Goal: Task Accomplishment & Management: Manage account settings

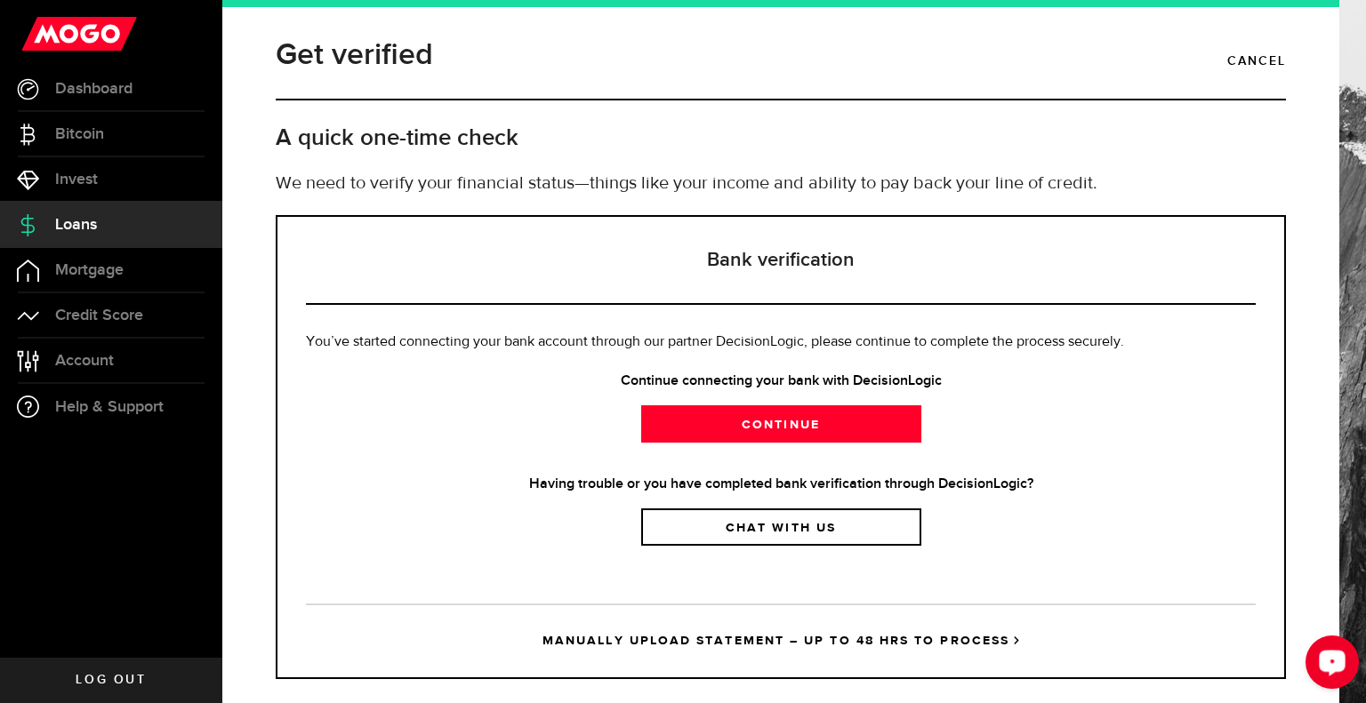
click at [1351, 667] on button "Open LiveChat chat widget" at bounding box center [1331, 662] width 53 height 53
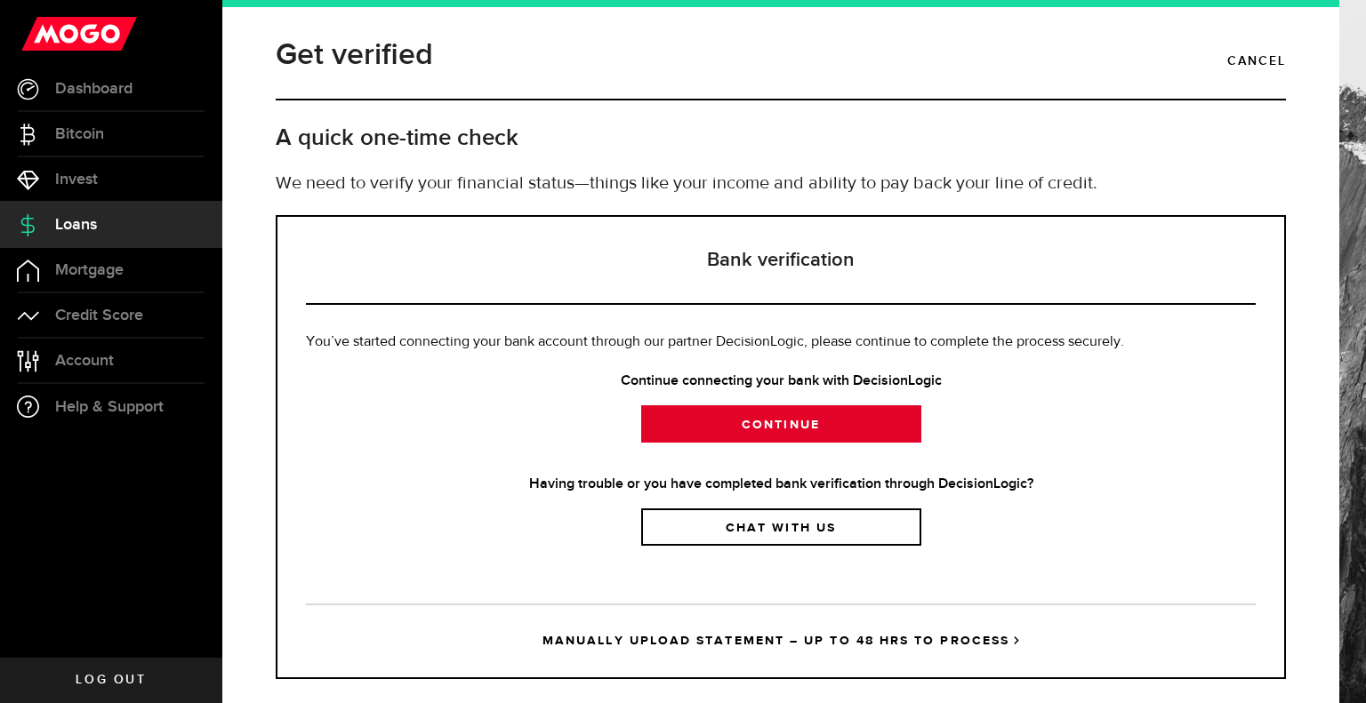
click at [717, 414] on link "Continue" at bounding box center [781, 423] width 280 height 37
click at [98, 341] on link "Account Compte" at bounding box center [111, 361] width 222 height 44
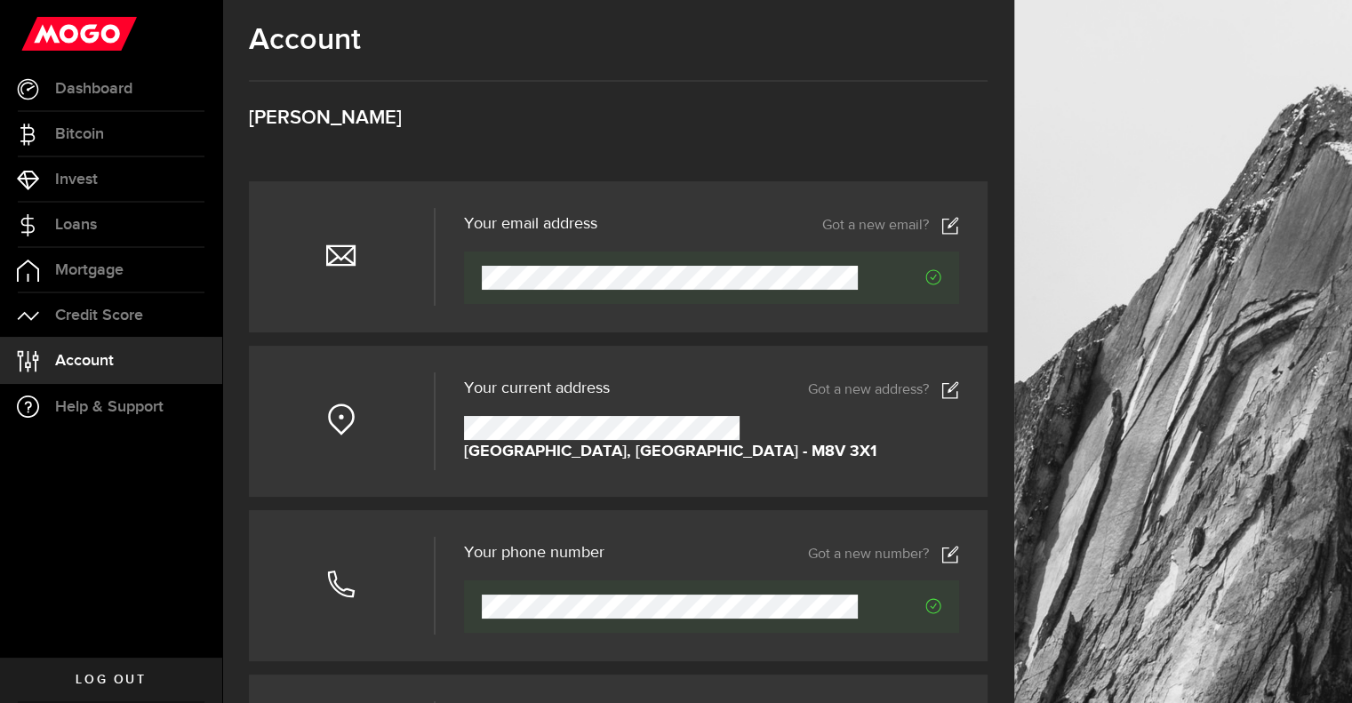
click at [958, 392] on icon at bounding box center [951, 390] width 18 height 18
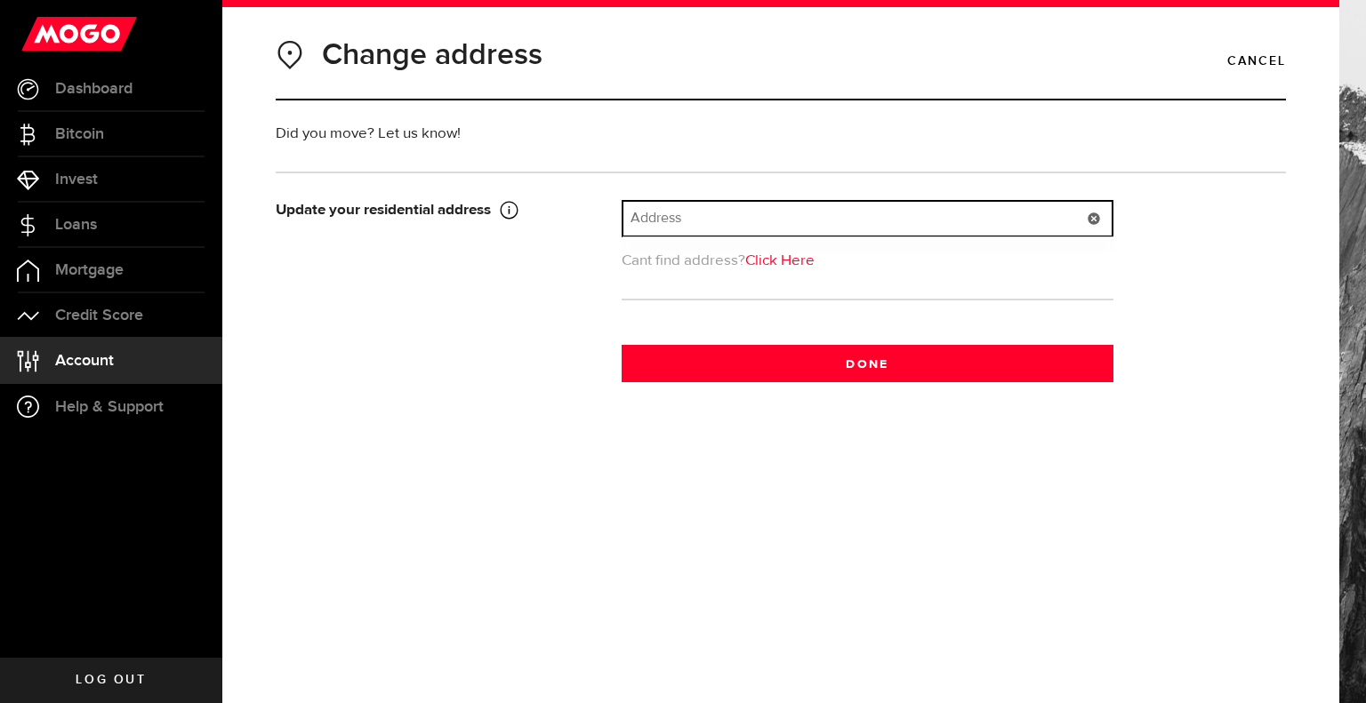
click at [651, 207] on input "text" at bounding box center [867, 219] width 488 height 34
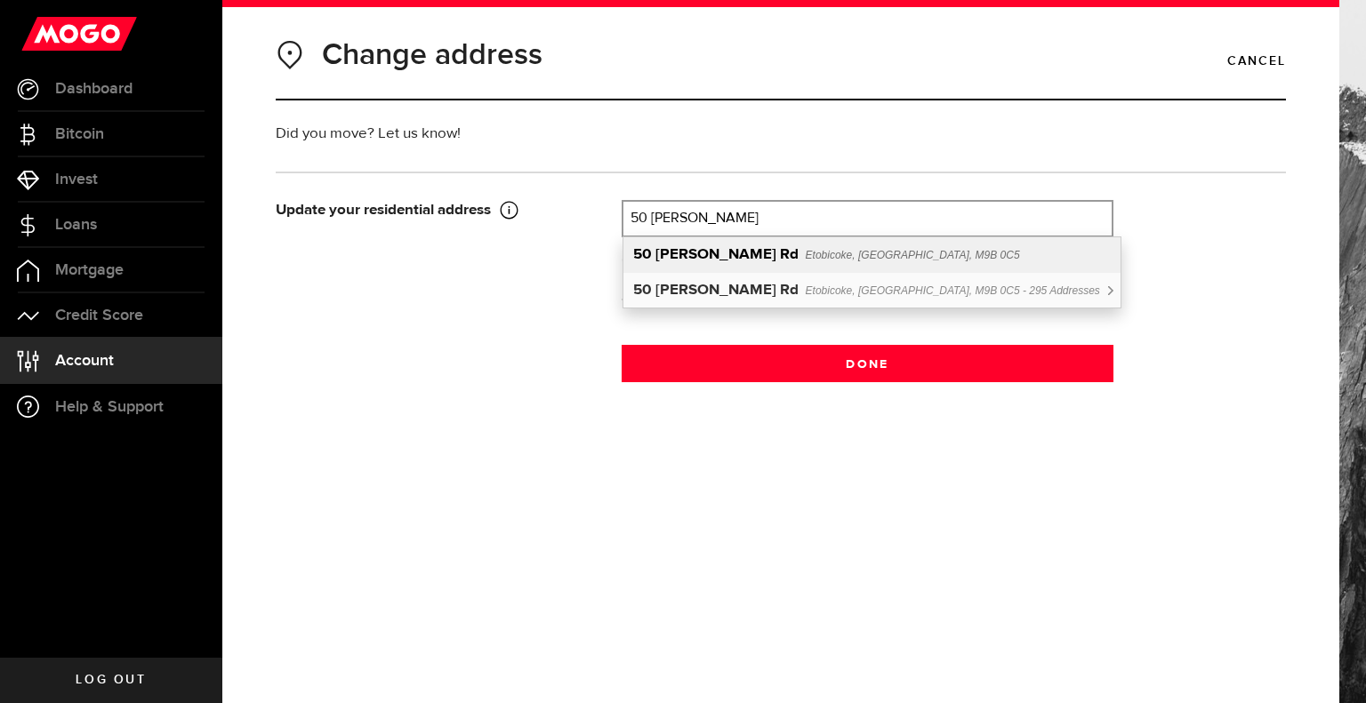
click at [669, 248] on b "[PERSON_NAME] Rd" at bounding box center [726, 254] width 143 height 15
type input "[STREET_ADDRESS][PERSON_NAME]"
type input "50"
type input "[PERSON_NAME] Rd"
type input "Etobicoke"
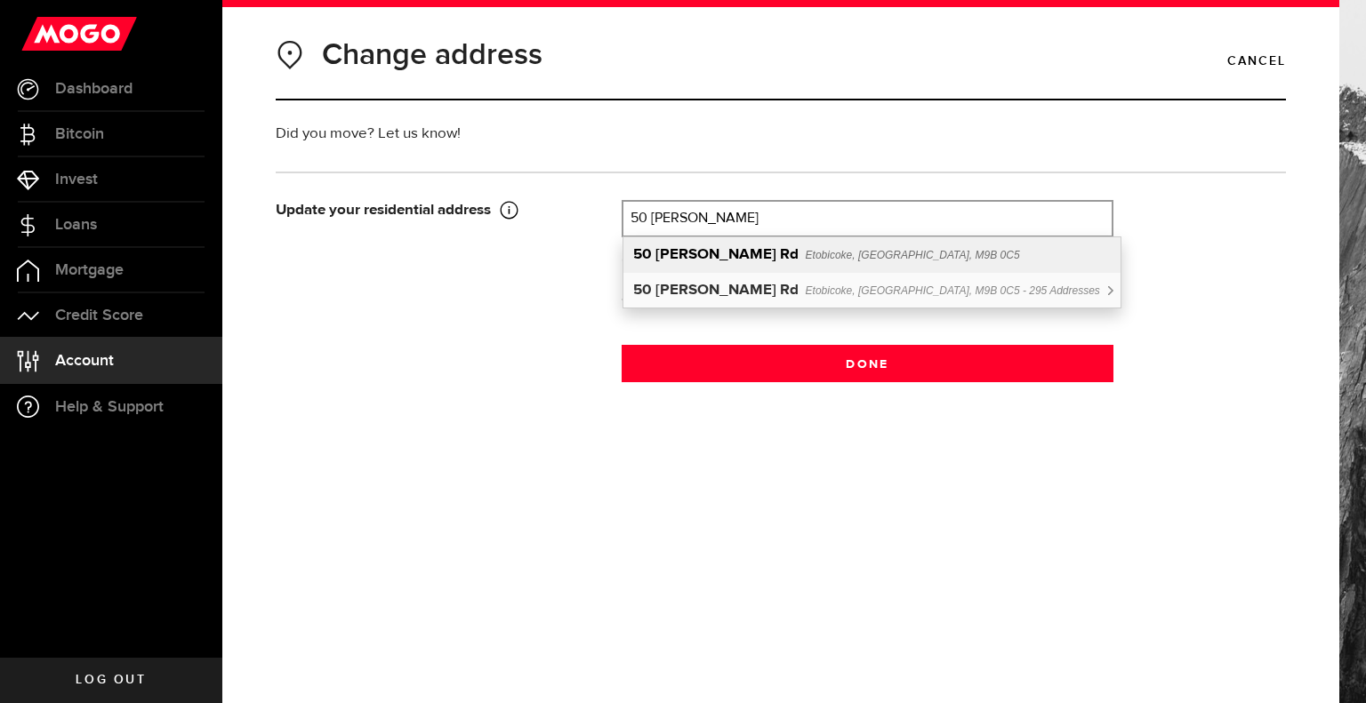
select select "ON"
type input "M9B 0C5"
type input "[GEOGRAPHIC_DATA]"
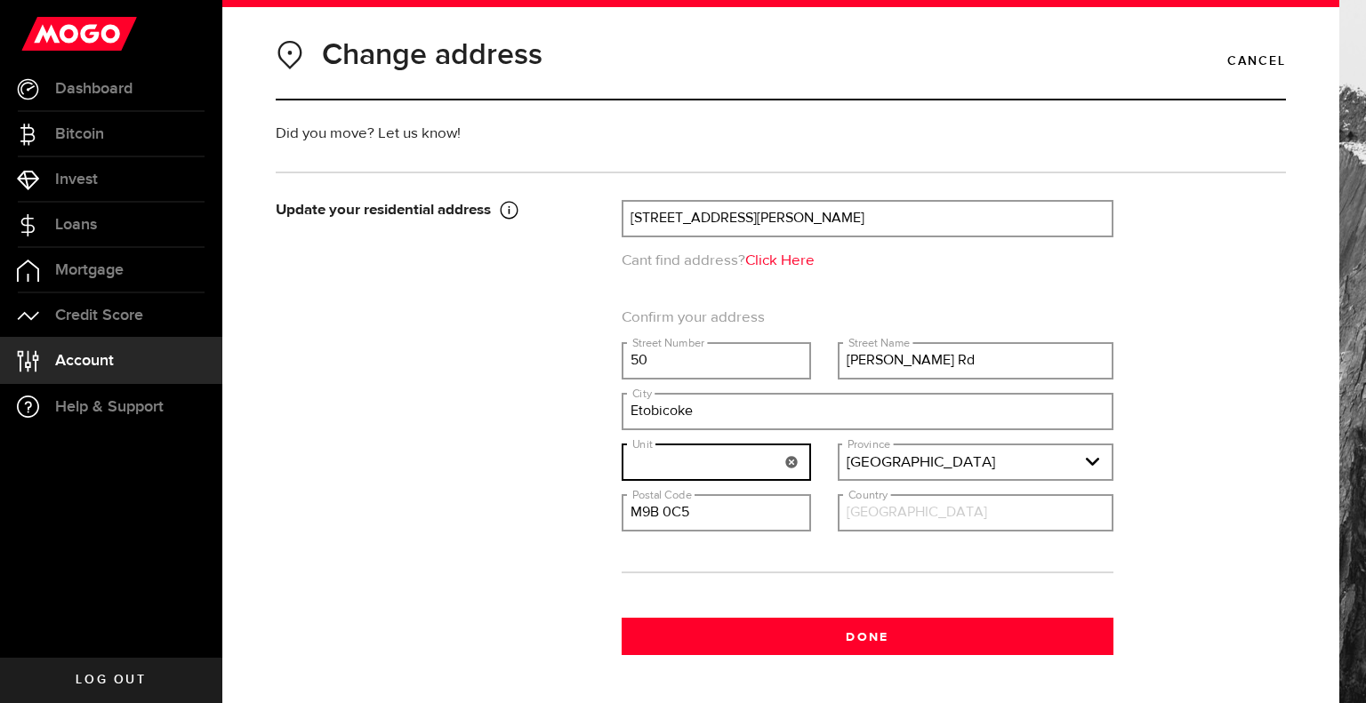
click at [699, 466] on input "text" at bounding box center [716, 462] width 186 height 34
type input "Apt 416"
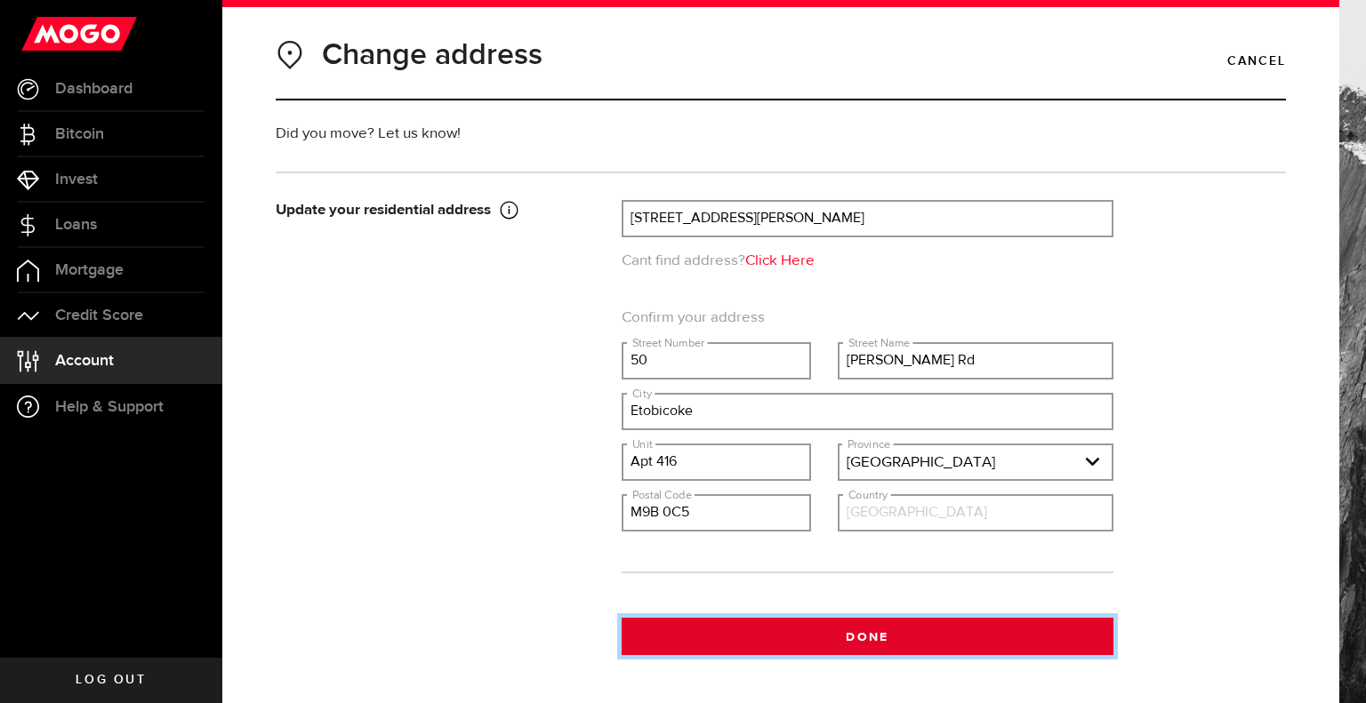
click at [765, 637] on button "Done" at bounding box center [867, 636] width 492 height 37
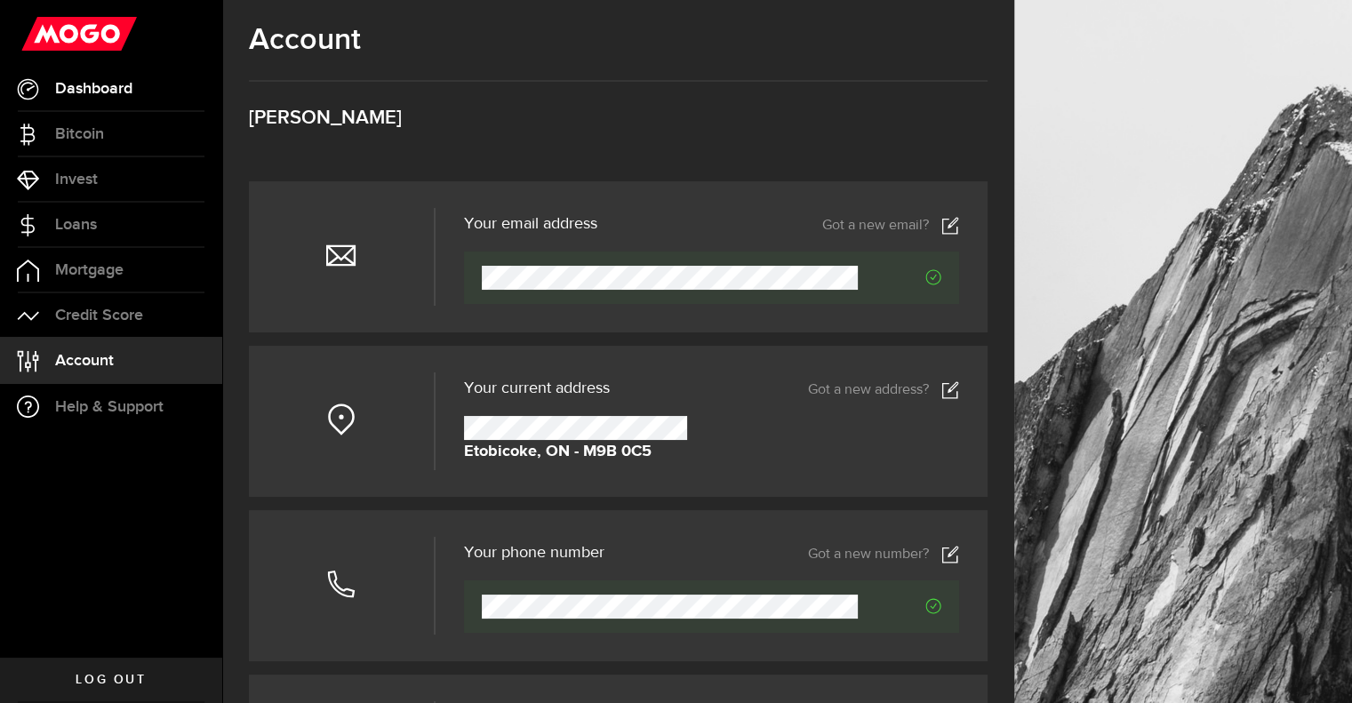
click at [73, 99] on link "Dashboard" at bounding box center [111, 89] width 222 height 44
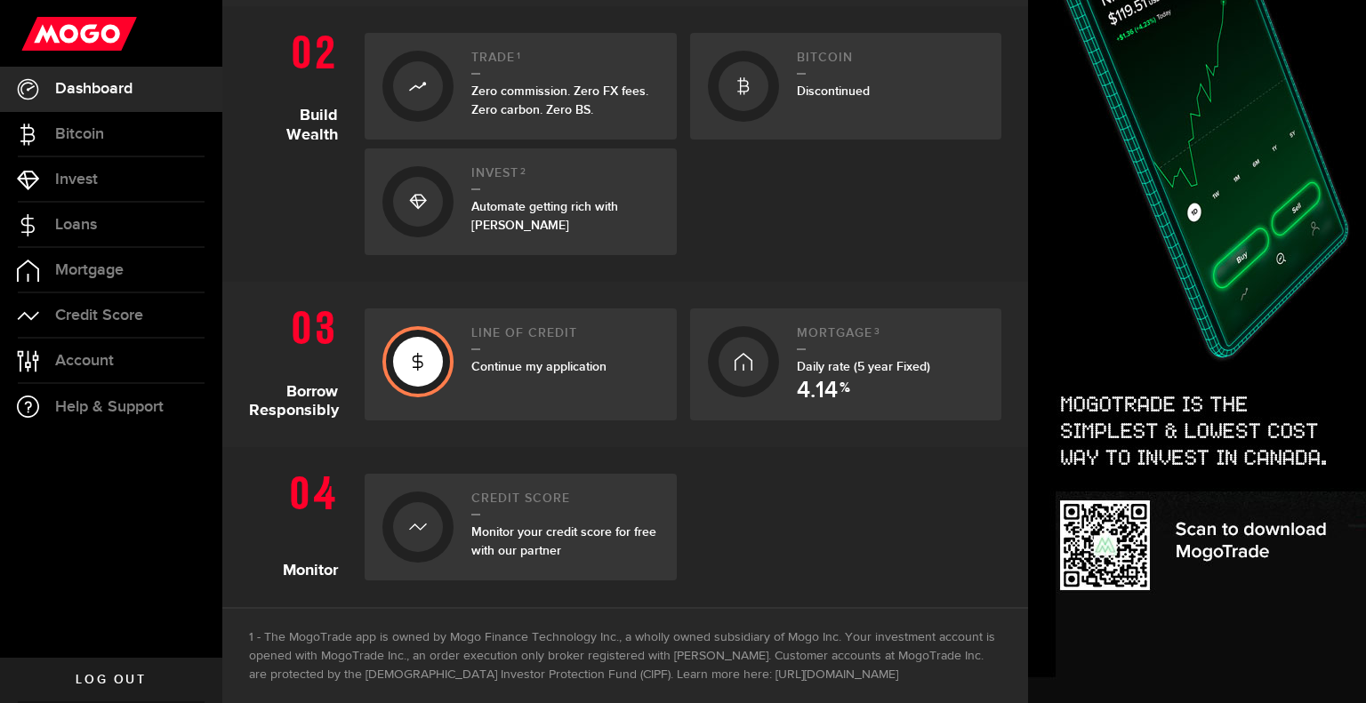
scroll to position [549, 0]
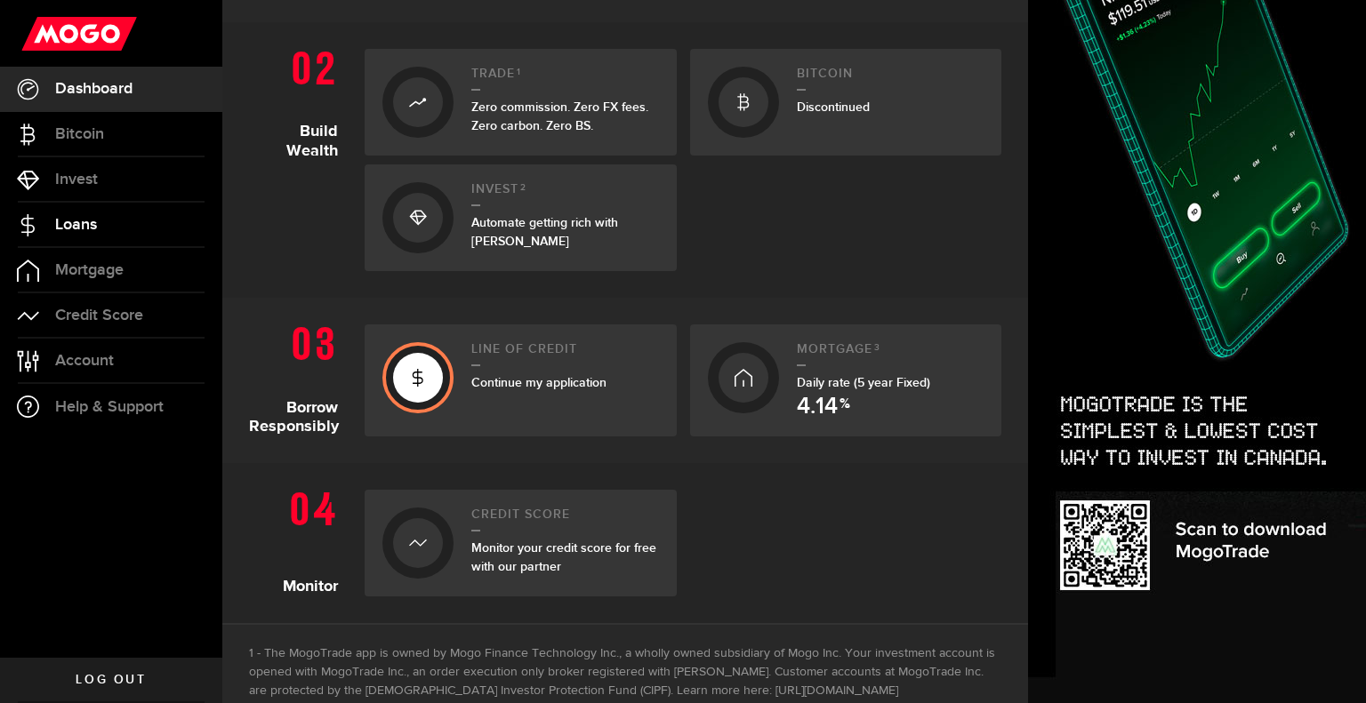
click at [92, 228] on span "Loans" at bounding box center [76, 225] width 42 height 16
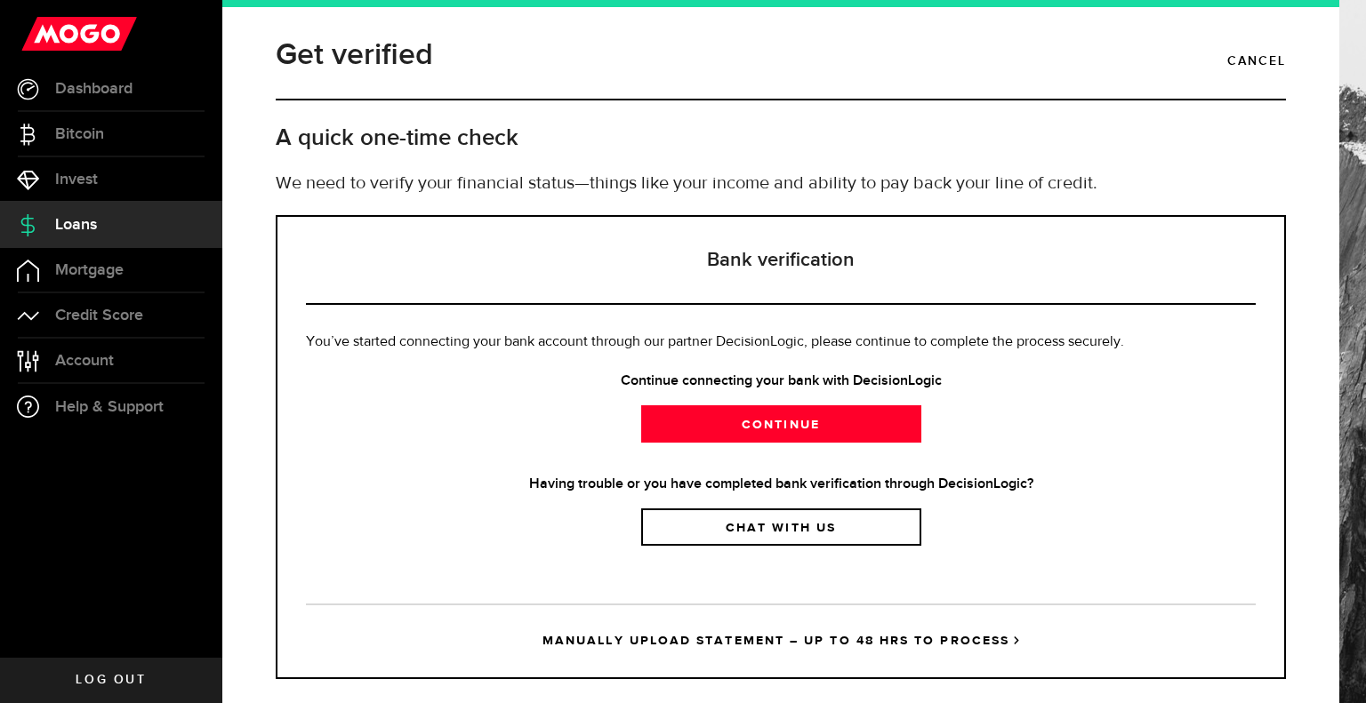
click at [447, 449] on div "You’ve started connecting your bank account through our partner DecisionLogic, …" at bounding box center [781, 439] width 950 height 214
click at [62, 233] on span "Loans" at bounding box center [76, 225] width 42 height 16
click at [75, 94] on span "Dashboard" at bounding box center [93, 89] width 77 height 16
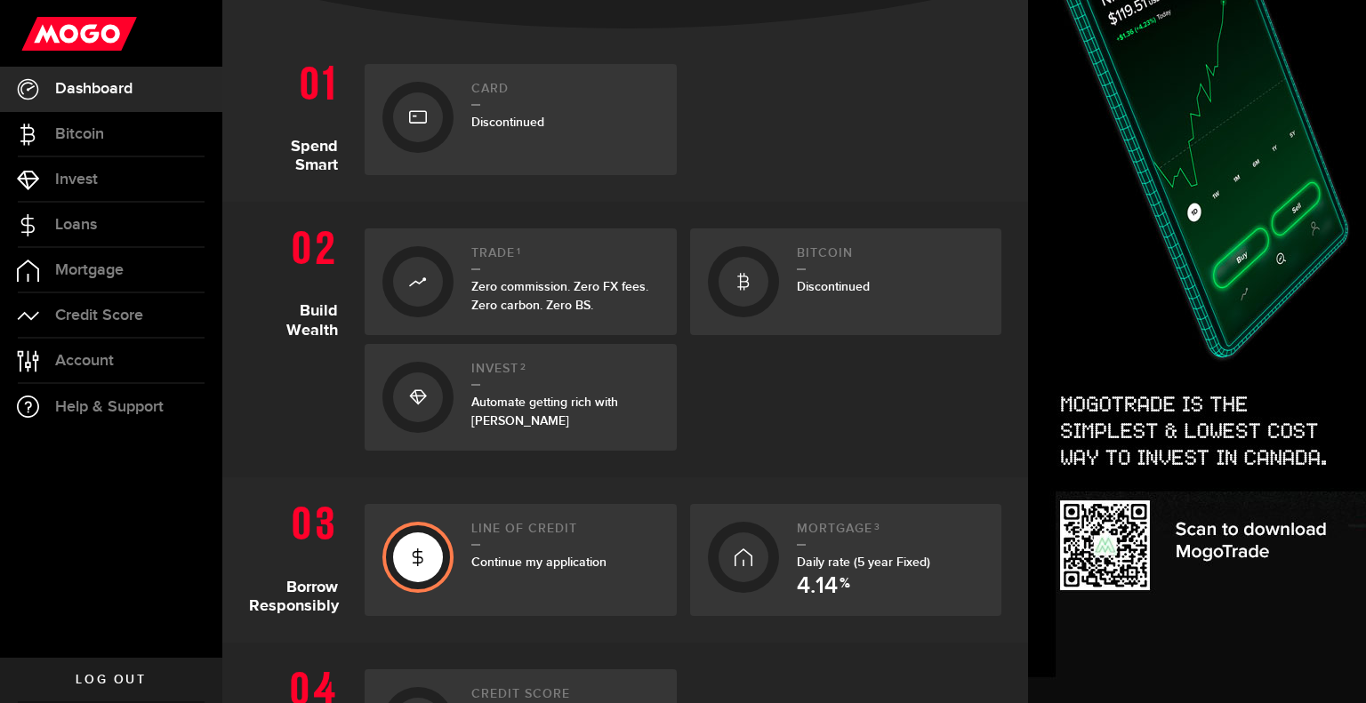
scroll to position [370, 0]
